Goal: Task Accomplishment & Management: Manage account settings

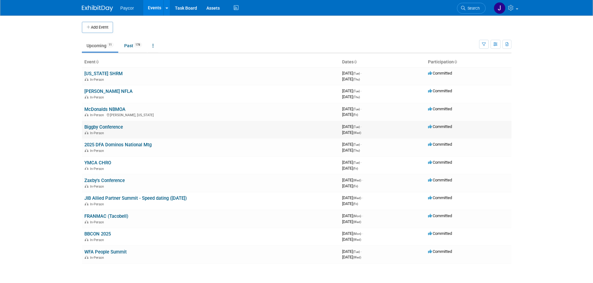
click at [102, 125] on link "Biggby Conference" at bounding box center [103, 127] width 39 height 6
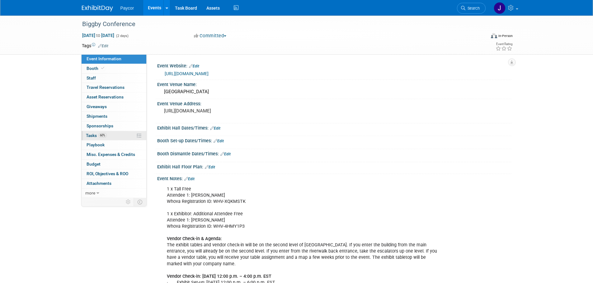
click at [116, 137] on link "60% Tasks 60%" at bounding box center [113, 135] width 65 height 9
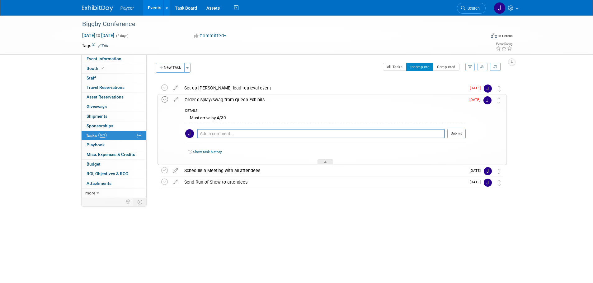
click at [164, 100] on icon at bounding box center [164, 99] width 7 height 7
